Goal: Check status: Check status

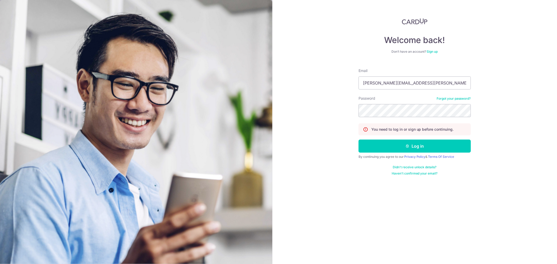
click at [359, 140] on button "Log in" at bounding box center [415, 146] width 112 height 13
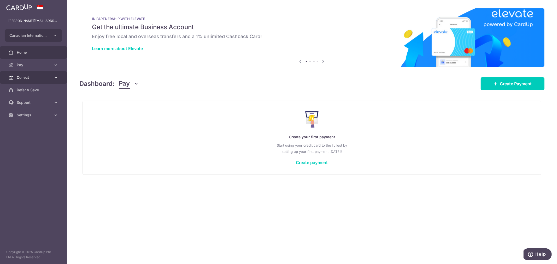
click at [44, 78] on span "Collect" at bounding box center [34, 77] width 34 height 5
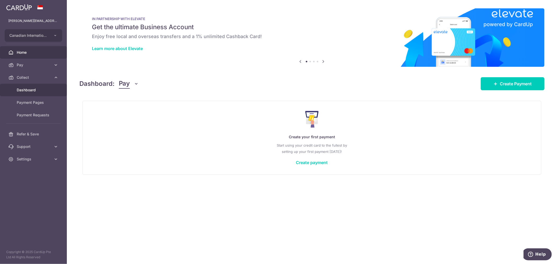
click at [34, 90] on span "Dashboard" at bounding box center [34, 90] width 34 height 5
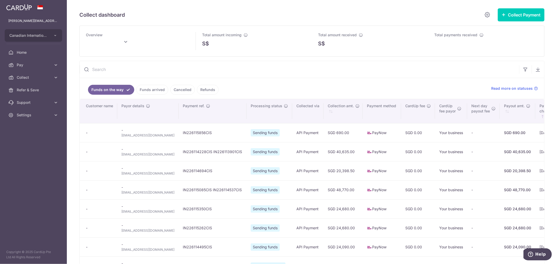
click at [146, 92] on link "Funds arrived" at bounding box center [152, 90] width 32 height 10
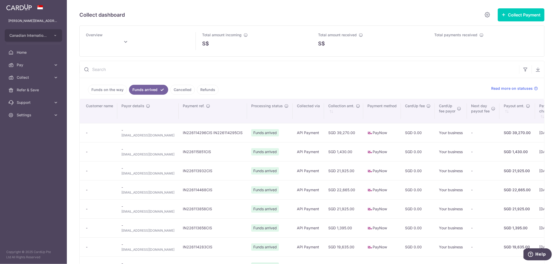
click at [270, 72] on input "text" at bounding box center [300, 69] width 440 height 17
paste input "IN226114233CIS"
type input "IN226114233CIS"
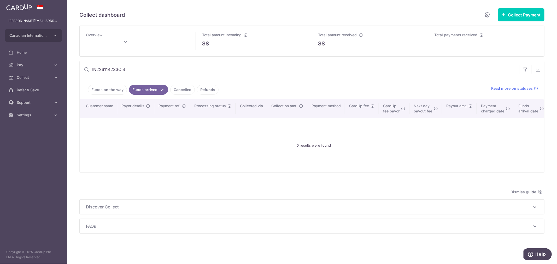
type input "October 2025"
drag, startPoint x: 153, startPoint y: 65, endPoint x: 49, endPoint y: 79, distance: 105.5
click at [19, 76] on main "shaun.pascual@cis.edu.sg Canadian International School Pte Ltd Add new company …" at bounding box center [278, 132] width 557 height 264
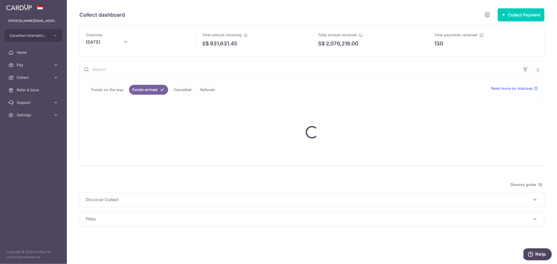
click at [96, 93] on link "Funds on the way" at bounding box center [107, 90] width 39 height 10
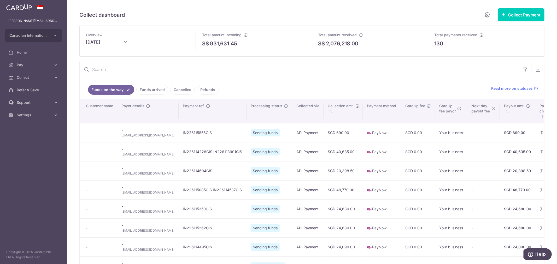
click at [142, 68] on input "text" at bounding box center [300, 69] width 440 height 17
paste input "IN226114233CIS"
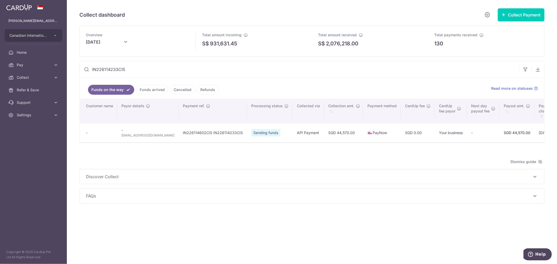
type input "IN226114233CIS"
